Goal: Browse casually: Explore the website without a specific task or goal

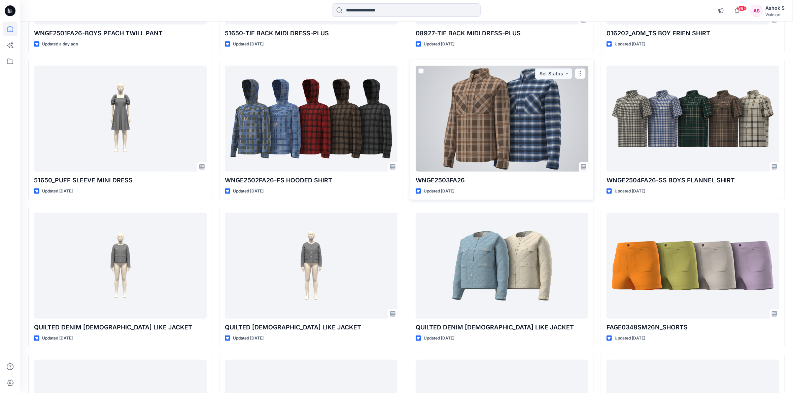
scroll to position [47, 0]
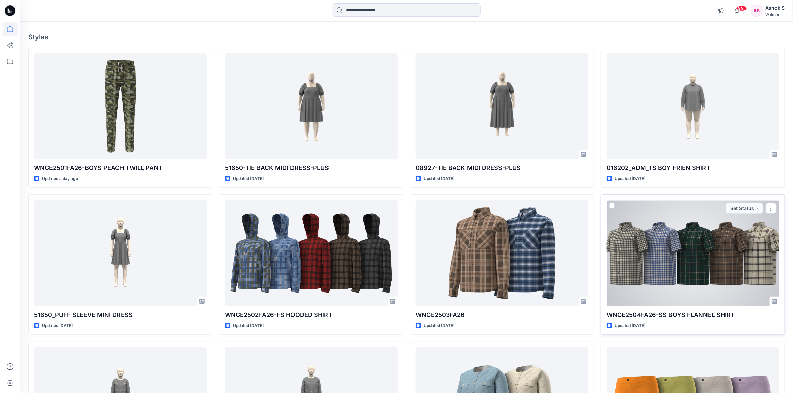
click at [431, 236] on div at bounding box center [692, 253] width 173 height 106
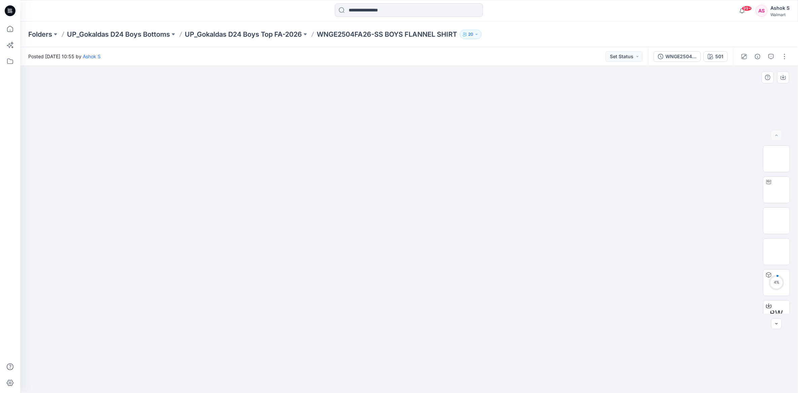
click at [431, 129] on img at bounding box center [409, 129] width 336 height 0
click at [426, 129] on img at bounding box center [409, 129] width 336 height 0
click at [431, 183] on div at bounding box center [768, 182] width 11 height 11
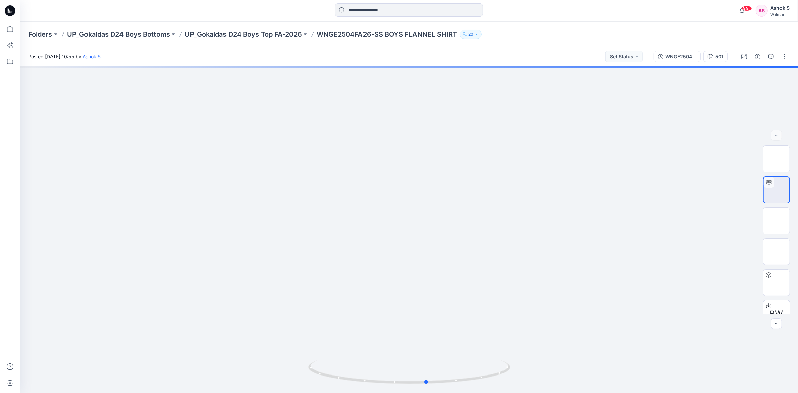
drag, startPoint x: 509, startPoint y: 368, endPoint x: 143, endPoint y: 52, distance: 483.8
click at [325, 271] on icon at bounding box center [410, 372] width 204 height 25
click at [9, 26] on icon at bounding box center [10, 29] width 6 height 6
